Goal: Find specific page/section: Find specific page/section

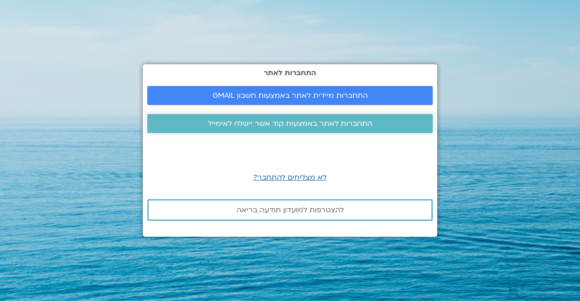
click at [342, 124] on span "התחברות לאתר באמצעות קוד אשר יישלח לאימייל" at bounding box center [290, 124] width 164 height 8
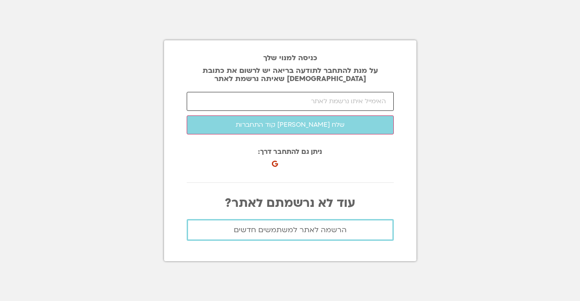
click at [320, 101] on input "email" at bounding box center [290, 101] width 207 height 19
type input "ד"
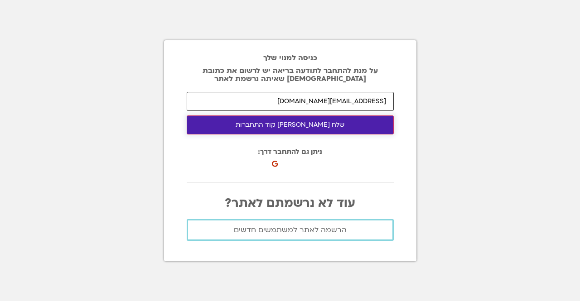
type input "[EMAIL_ADDRESS][DOMAIN_NAME]"
click at [313, 125] on button "שלח [PERSON_NAME] קוד התחברות" at bounding box center [290, 125] width 207 height 19
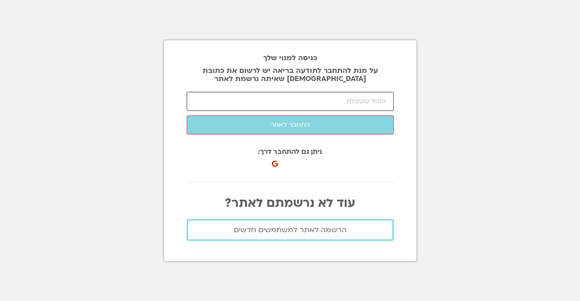
click at [324, 102] on input "number" at bounding box center [290, 101] width 207 height 19
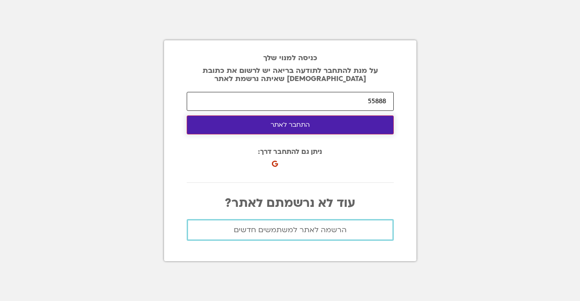
type input "55888"
click at [265, 125] on button "התחבר לאתר" at bounding box center [290, 125] width 207 height 19
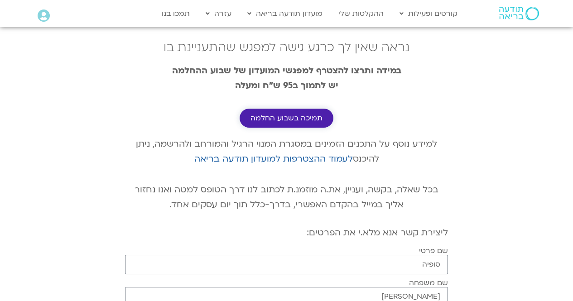
click at [270, 121] on span "תמיכה בשבוע החלמה" at bounding box center [287, 118] width 72 height 8
